Goal: Task Accomplishment & Management: Manage account settings

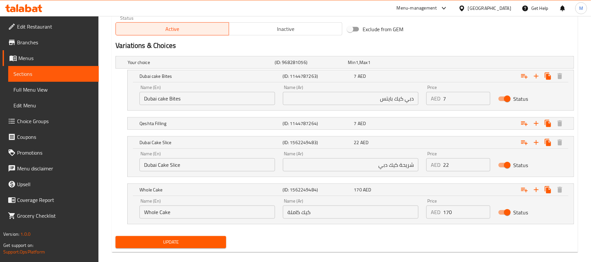
scroll to position [350, 0]
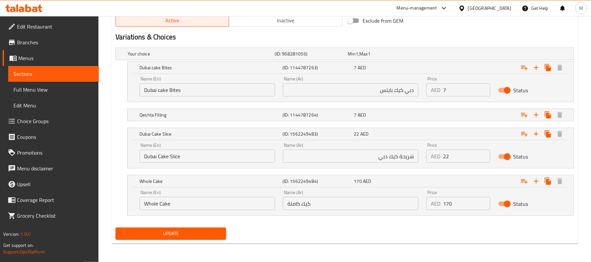
click at [212, 234] on span "Update" at bounding box center [171, 233] width 100 height 8
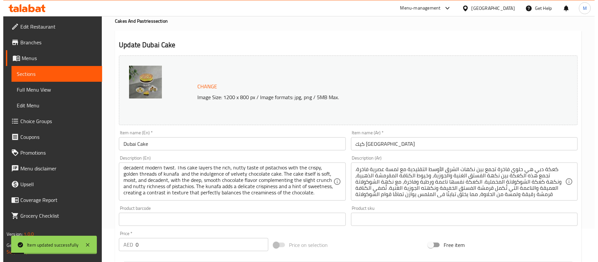
scroll to position [0, 0]
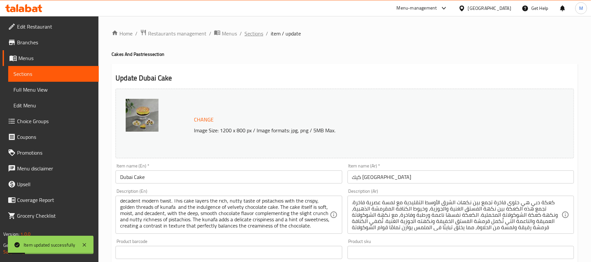
click at [247, 31] on span "Sections" at bounding box center [254, 34] width 19 height 8
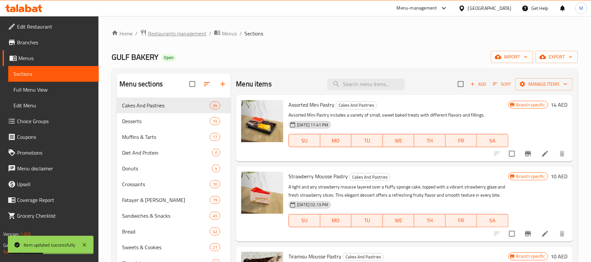
click at [185, 35] on span "Restaurants management" at bounding box center [177, 34] width 58 height 8
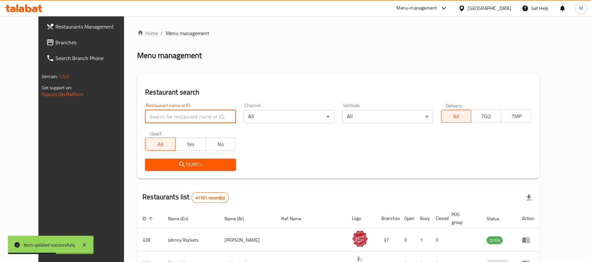
click at [175, 112] on input "search" at bounding box center [190, 116] width 91 height 13
paste input "700691"
type input "700691"
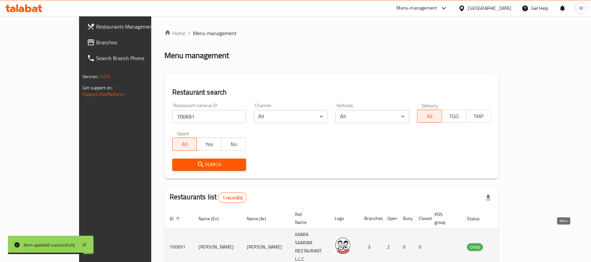
click at [509, 243] on icon "enhanced table" at bounding box center [506, 247] width 8 height 8
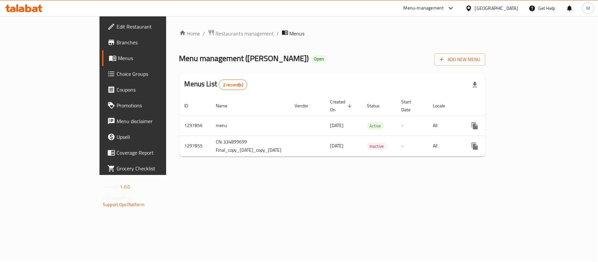
click at [117, 39] on span "Branches" at bounding box center [155, 42] width 77 height 8
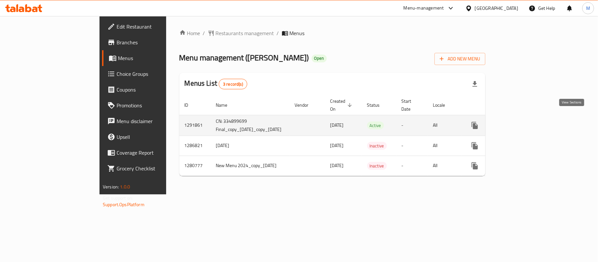
click at [525, 122] on icon "enhanced table" at bounding box center [522, 125] width 6 height 6
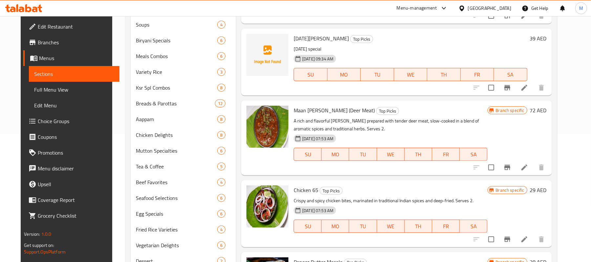
click at [236, 91] on div "Menu items Add Sort Manage items KSR Special Non-Veg Meals Top Picks [DATE] 07:…" at bounding box center [394, 117] width 316 height 342
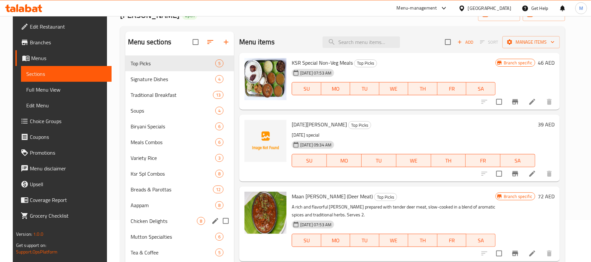
scroll to position [41, 0]
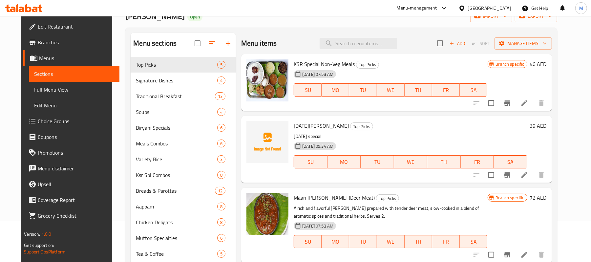
click at [364, 125] on h6 "[DATE][PERSON_NAME] Top Picks" at bounding box center [411, 125] width 234 height 9
click at [371, 117] on div "[DATE][PERSON_NAME] Top Picks [DATE] special [DATE] 09:34 AM SU MO TU WE TH FR …" at bounding box center [396, 149] width 311 height 67
click at [369, 135] on p "[DATE] special" at bounding box center [411, 136] width 234 height 8
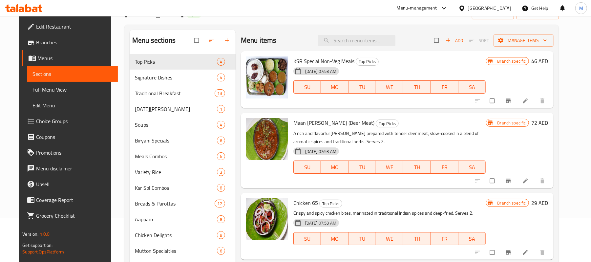
scroll to position [131, 0]
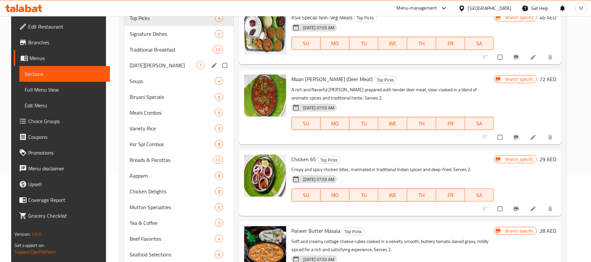
click at [155, 66] on span "[DATE][PERSON_NAME]" at bounding box center [163, 65] width 67 height 8
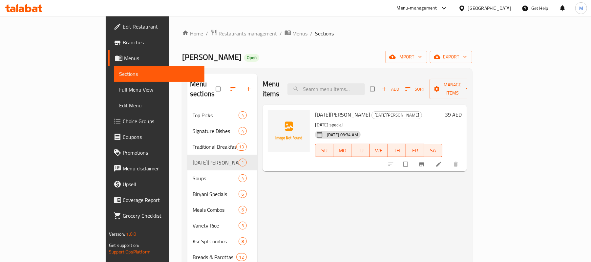
click at [332, 213] on div "Menu items Add Sort Manage items Onam Sadhya Onam Sadhya Onam special 05-09-202…" at bounding box center [362, 257] width 210 height 367
click at [332, 216] on div "Menu items Add Sort Manage items Onam Sadhya Onam Sadhya Onam special 05-09-202…" at bounding box center [362, 257] width 210 height 367
click at [364, 84] on input "search" at bounding box center [326, 88] width 77 height 11
paste input "Onam festival."
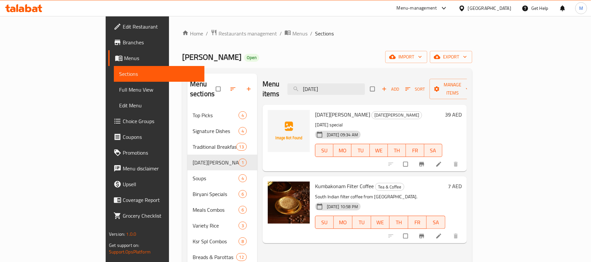
type input "Onam"
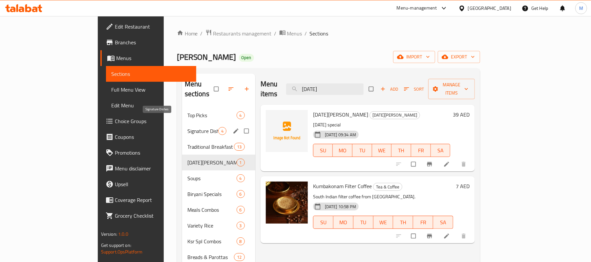
click at [187, 127] on span "Signature Dishes" at bounding box center [202, 131] width 31 height 8
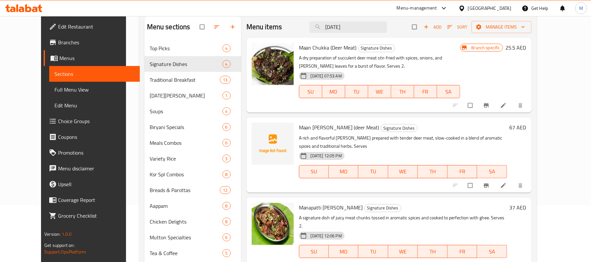
scroll to position [44, 0]
